Goal: Task Accomplishment & Management: Complete application form

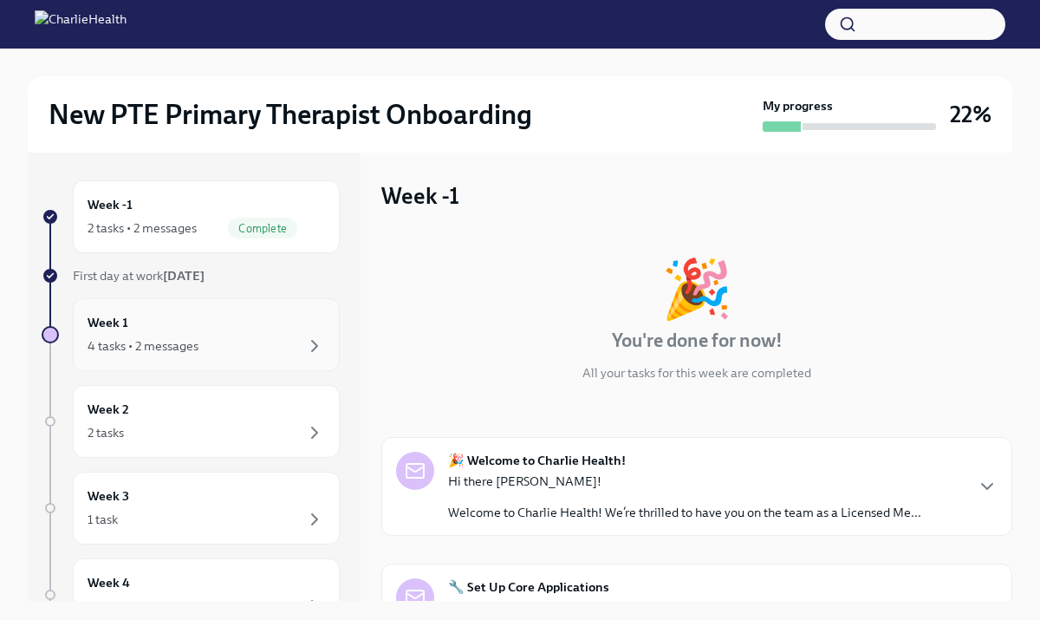
click at [179, 349] on div "4 tasks • 2 messages" at bounding box center [143, 345] width 111 height 17
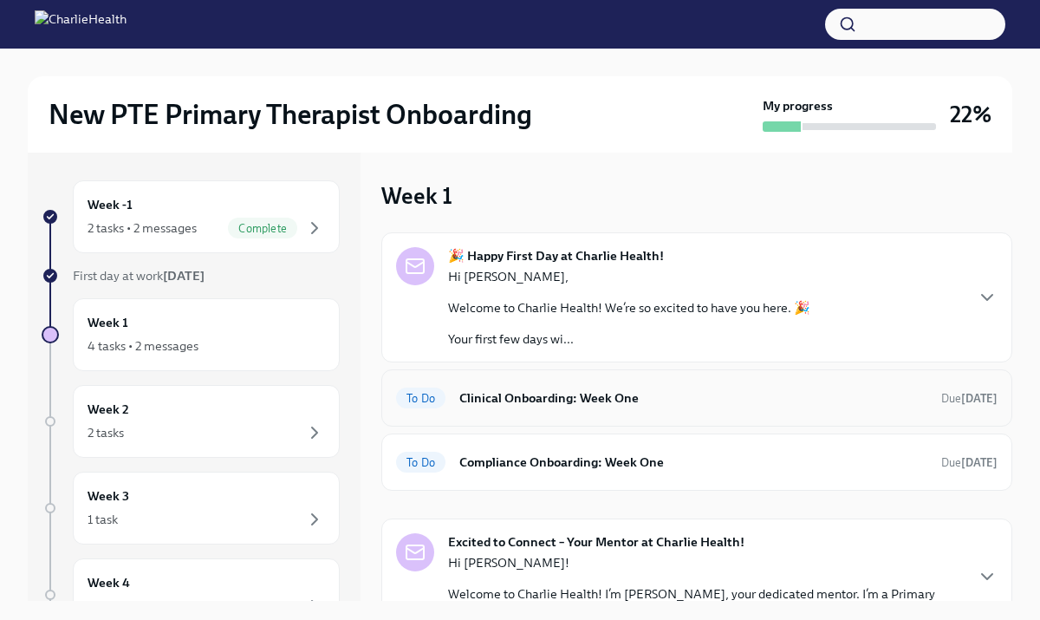
click at [564, 407] on div "To Do Clinical Onboarding: Week One Due [DATE]" at bounding box center [697, 398] width 602 height 28
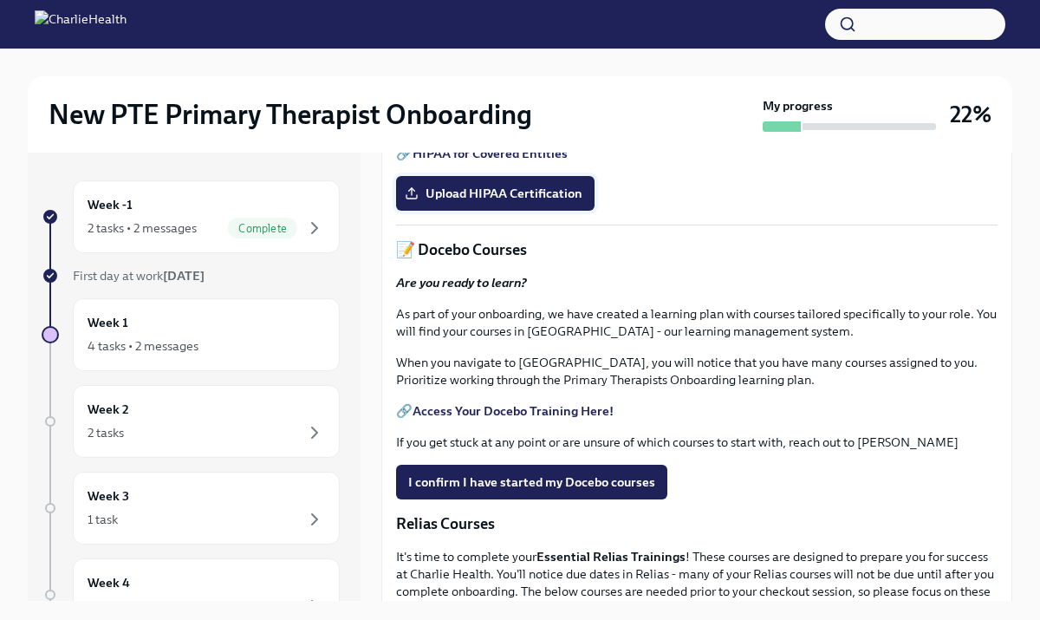
scroll to position [570, 0]
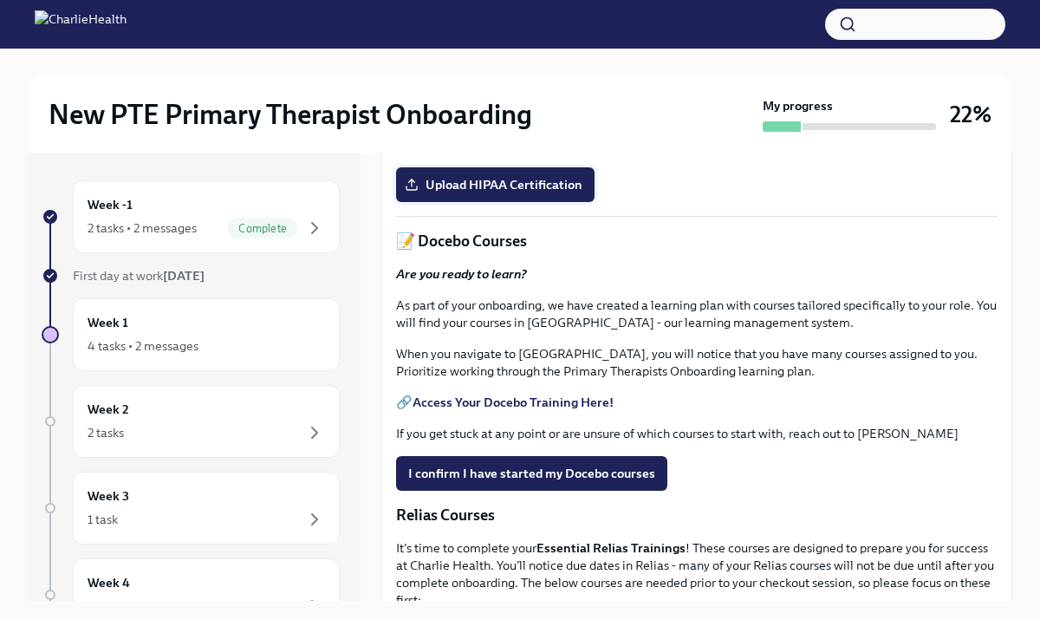
click at [463, 193] on span "Upload HIPAA Certification" at bounding box center [495, 184] width 174 height 17
click at [0, 0] on input "Upload HIPAA Certification" at bounding box center [0, 0] width 0 height 0
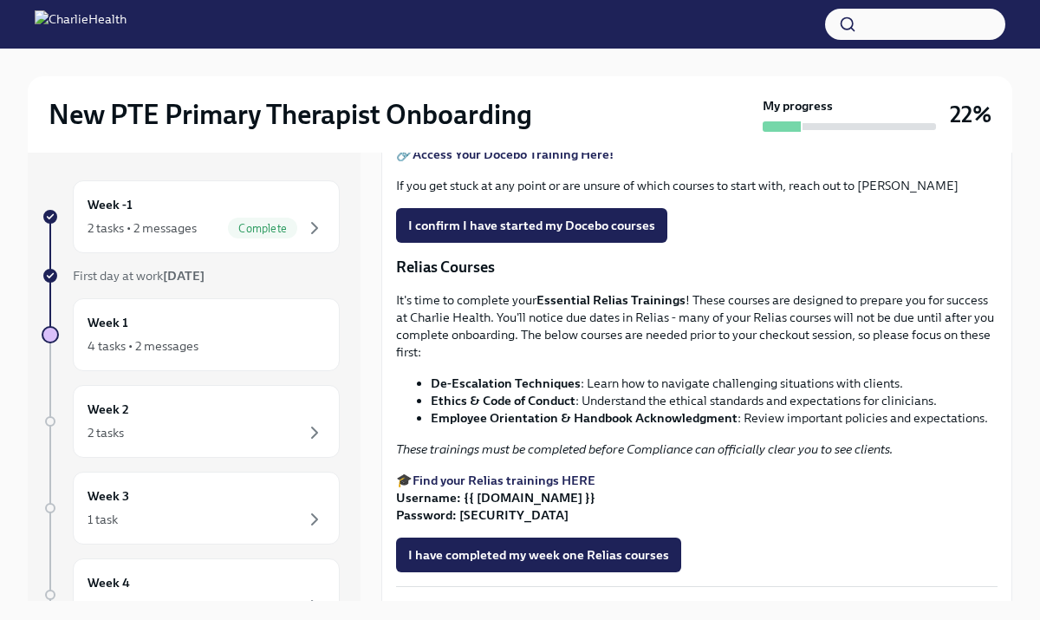
scroll to position [819, 0]
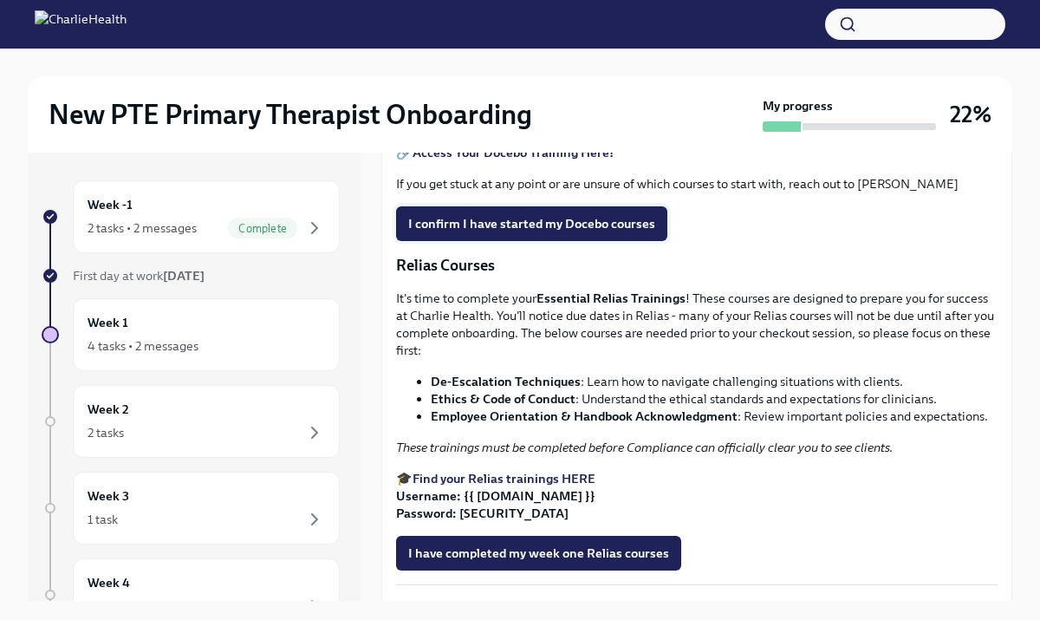
click at [595, 232] on span "I confirm I have started my Docebo courses" at bounding box center [531, 223] width 247 height 17
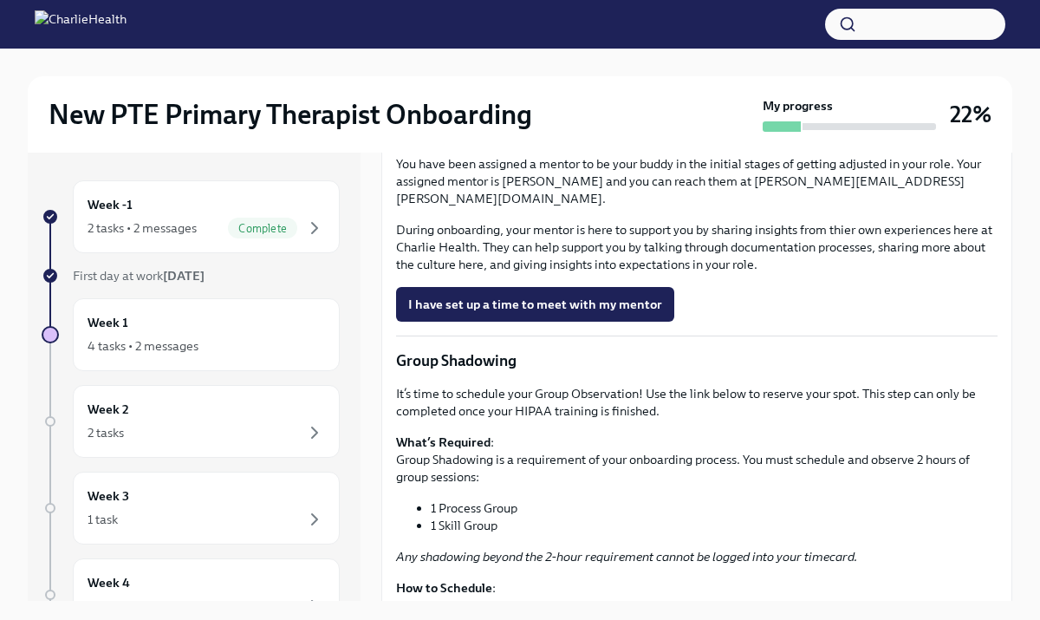
scroll to position [1576, 0]
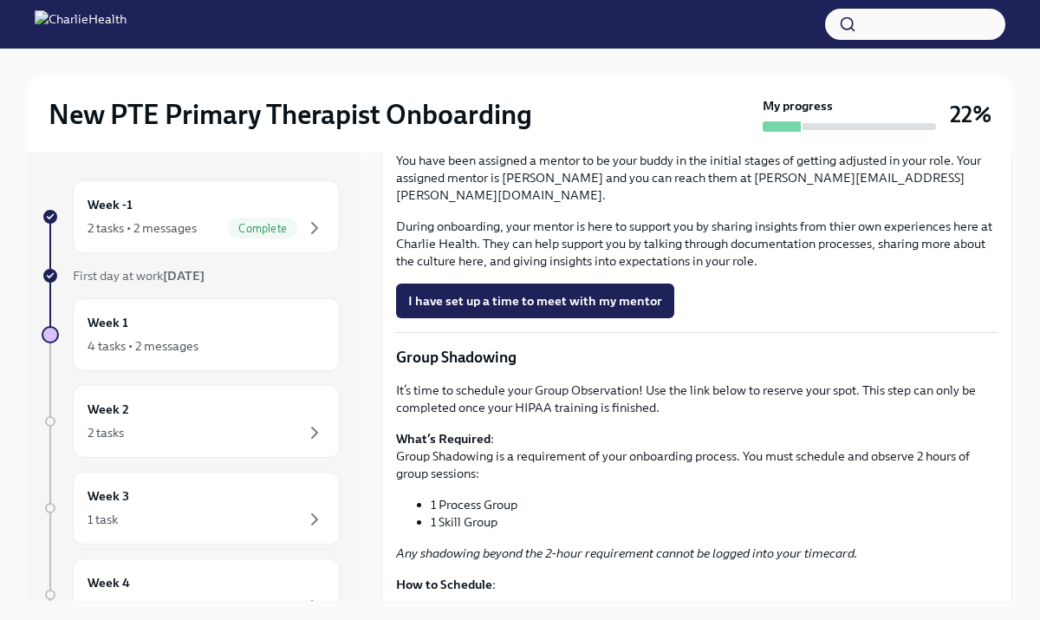
click at [678, 40] on link "Book a meeting with your supervisor Via Calendly!" at bounding box center [560, 22] width 329 height 35
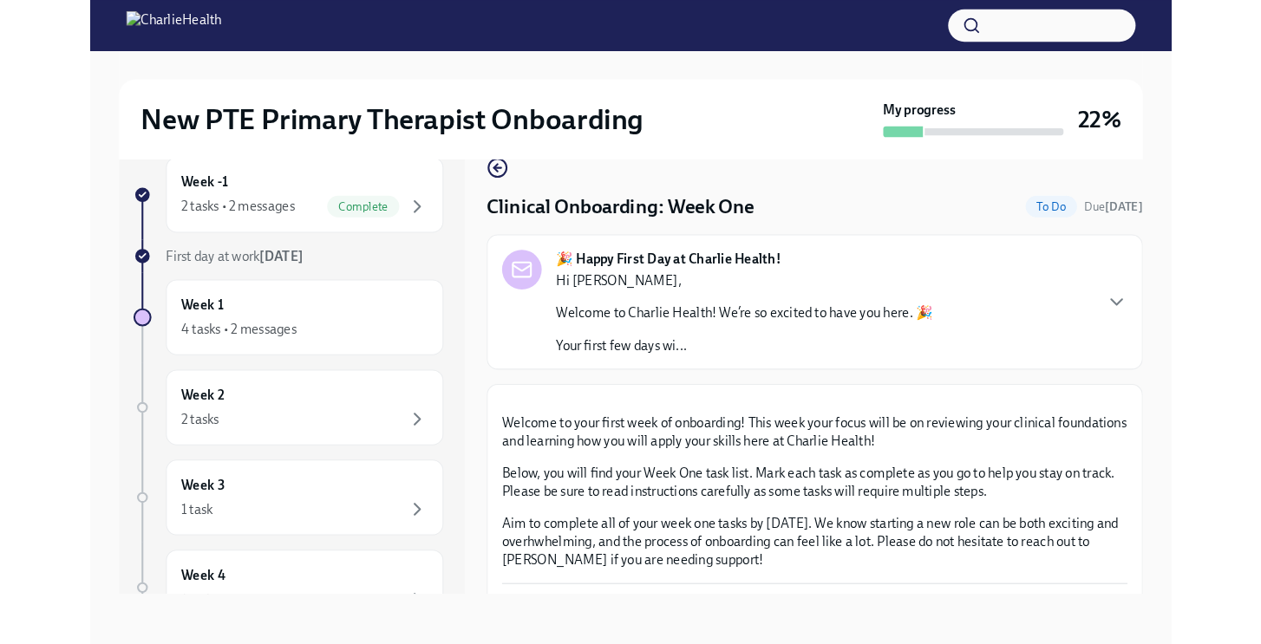
scroll to position [0, 0]
